Goal: Task Accomplishment & Management: Manage account settings

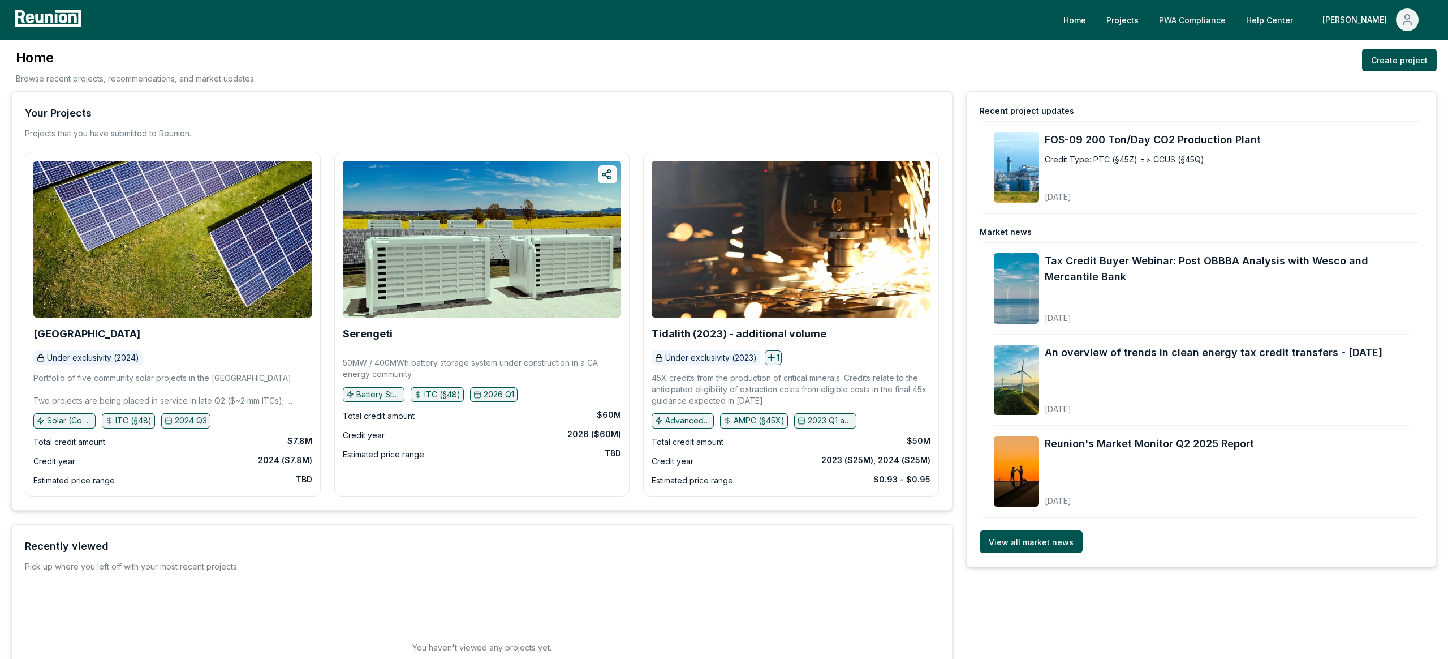
click at [1235, 22] on link "PWA Compliance" at bounding box center [1192, 19] width 85 height 23
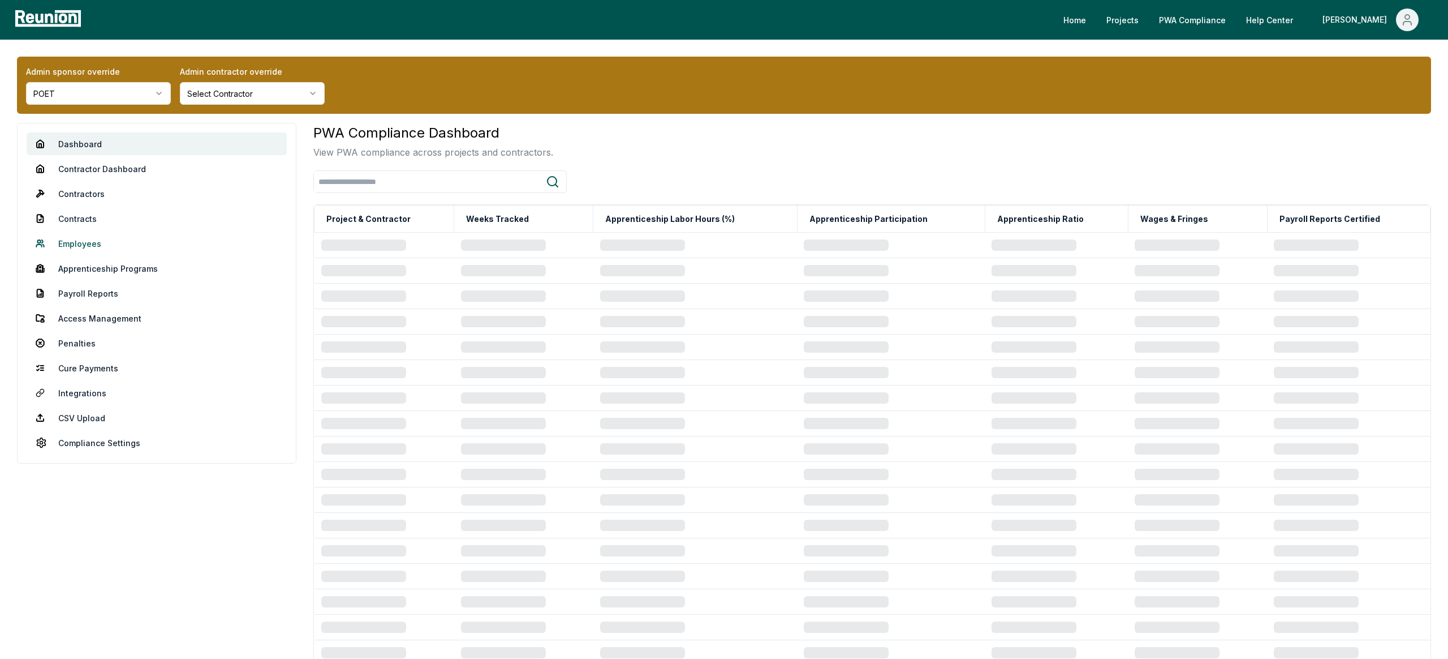
click at [78, 243] on link "Employees" at bounding box center [157, 243] width 260 height 23
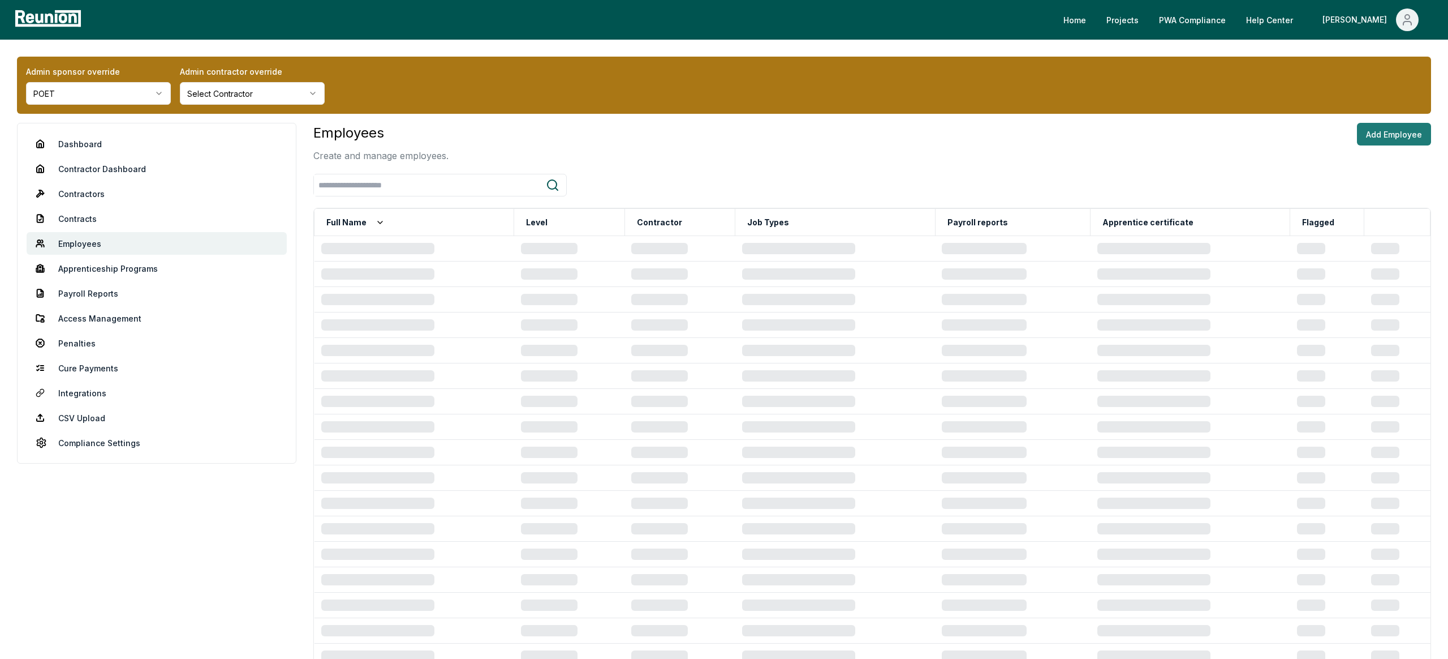
click at [1374, 134] on button "Add Employee" at bounding box center [1394, 134] width 74 height 23
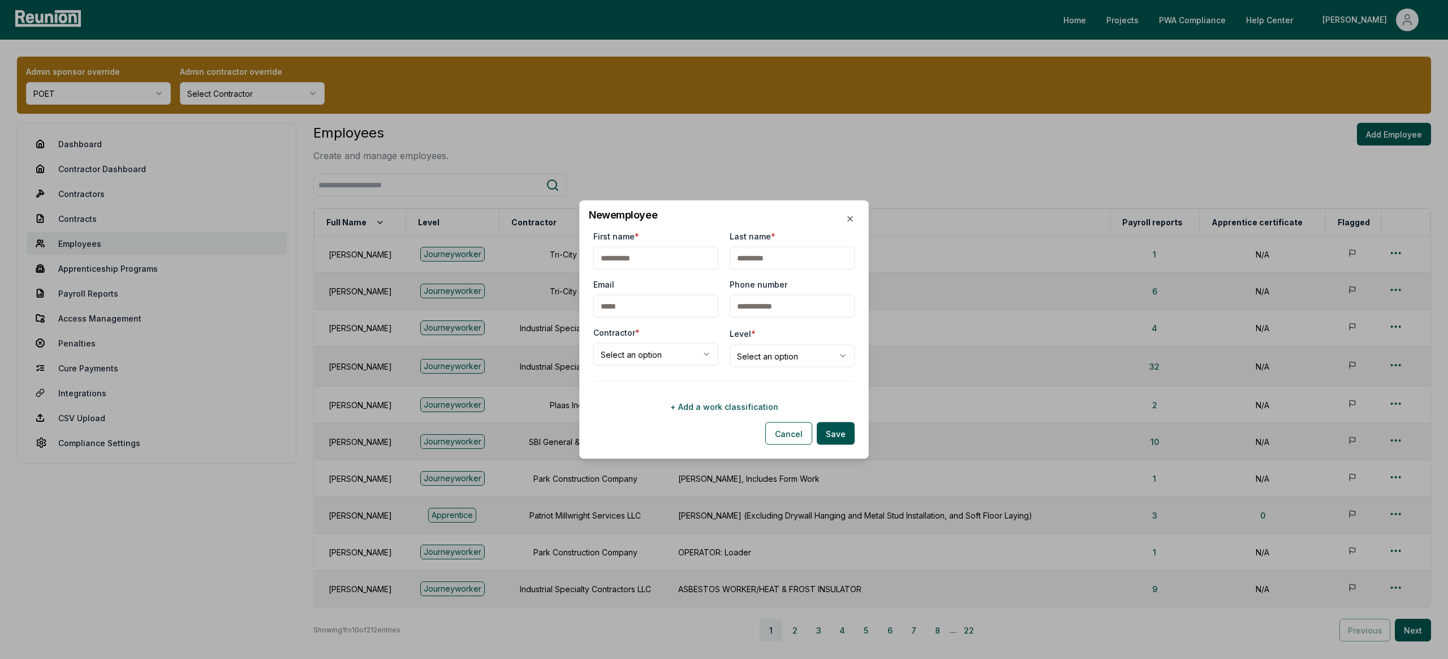
click at [716, 381] on div at bounding box center [724, 381] width 261 height 1
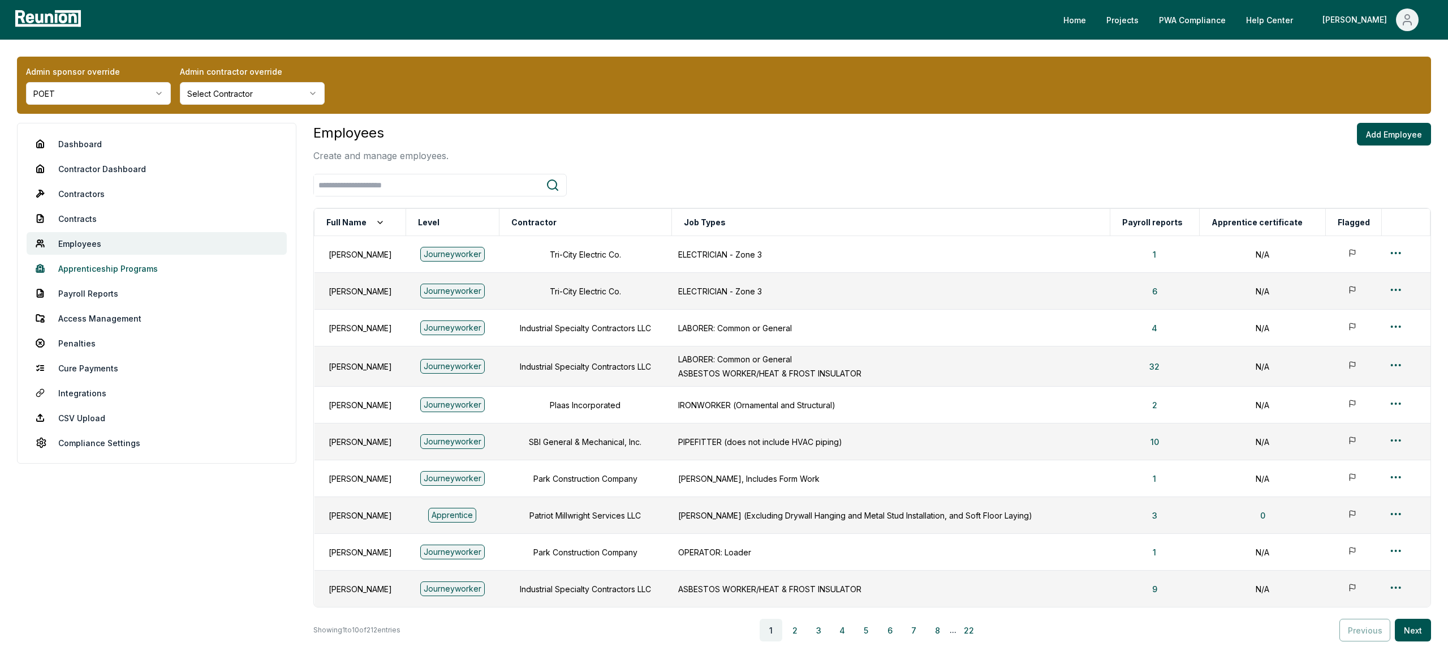
click at [122, 268] on link "Apprenticeship Programs" at bounding box center [157, 268] width 260 height 23
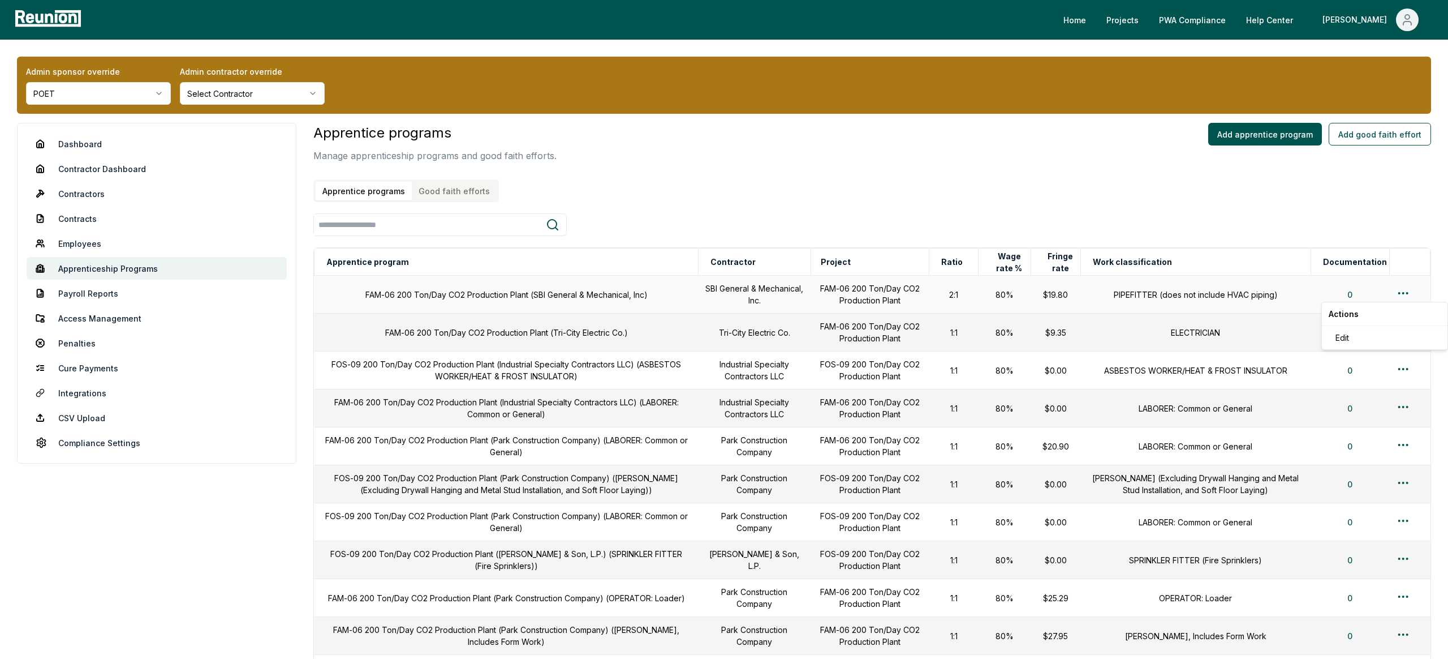
click at [1403, 289] on html "Please visit us on your desktop We're working on making our marketplace mobile-…" at bounding box center [724, 495] width 1448 height 990
click at [1360, 340] on div "Edit" at bounding box center [1385, 337] width 108 height 19
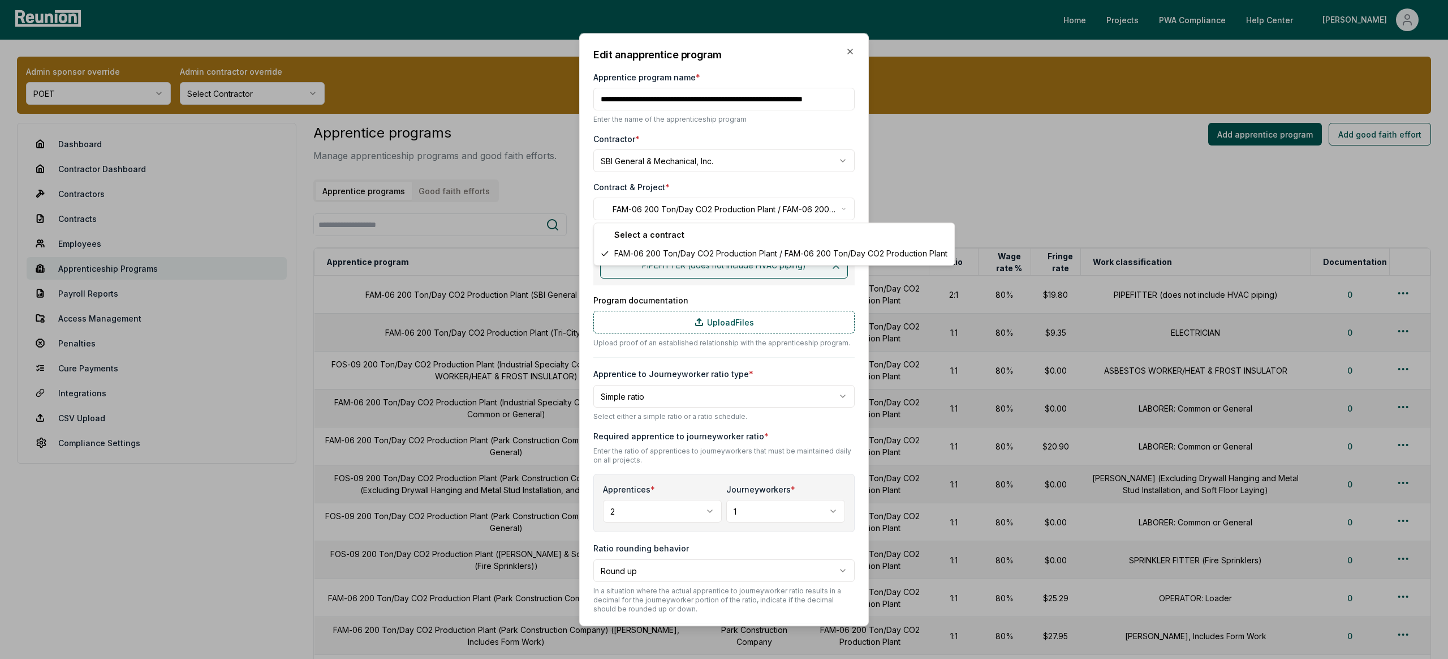
click at [833, 208] on body "Please visit us on your desktop We're working on making our marketplace mobile-…" at bounding box center [724, 495] width 1448 height 990
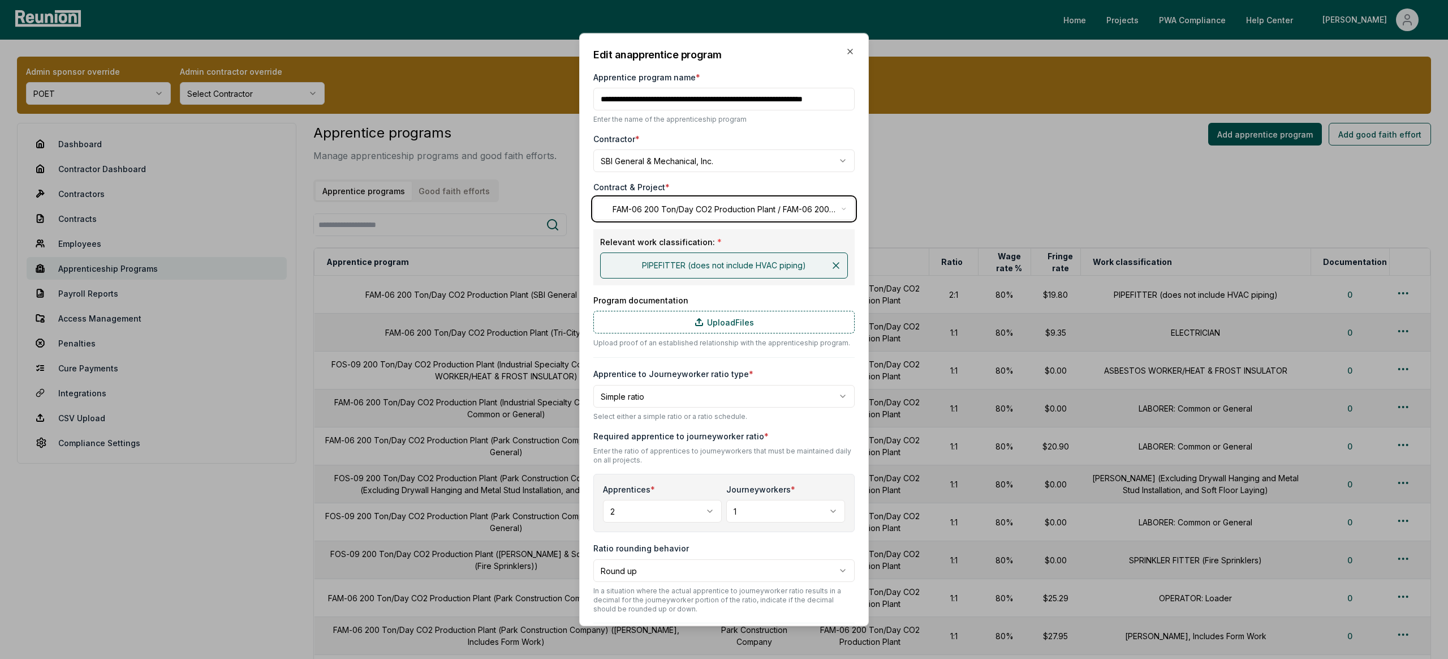
click at [1048, 187] on div at bounding box center [724, 329] width 1448 height 659
click at [851, 48] on icon "button" at bounding box center [850, 51] width 9 height 9
